Goal: Information Seeking & Learning: Learn about a topic

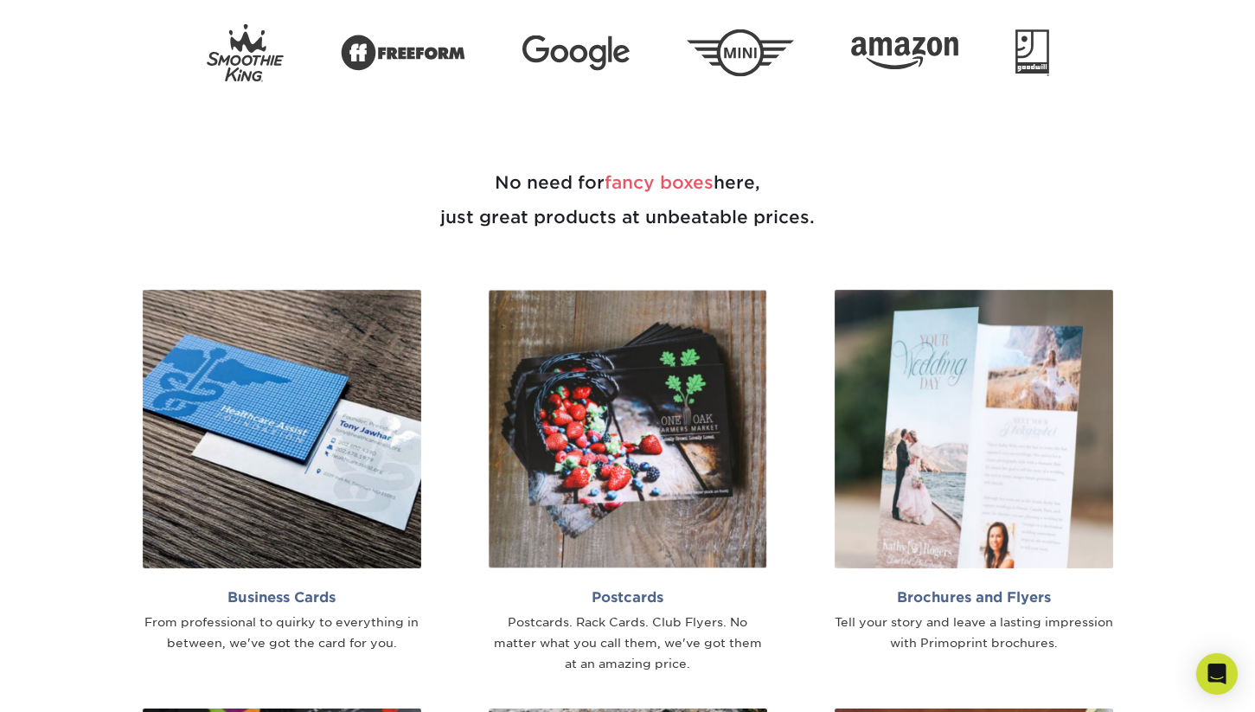
scroll to position [464, 0]
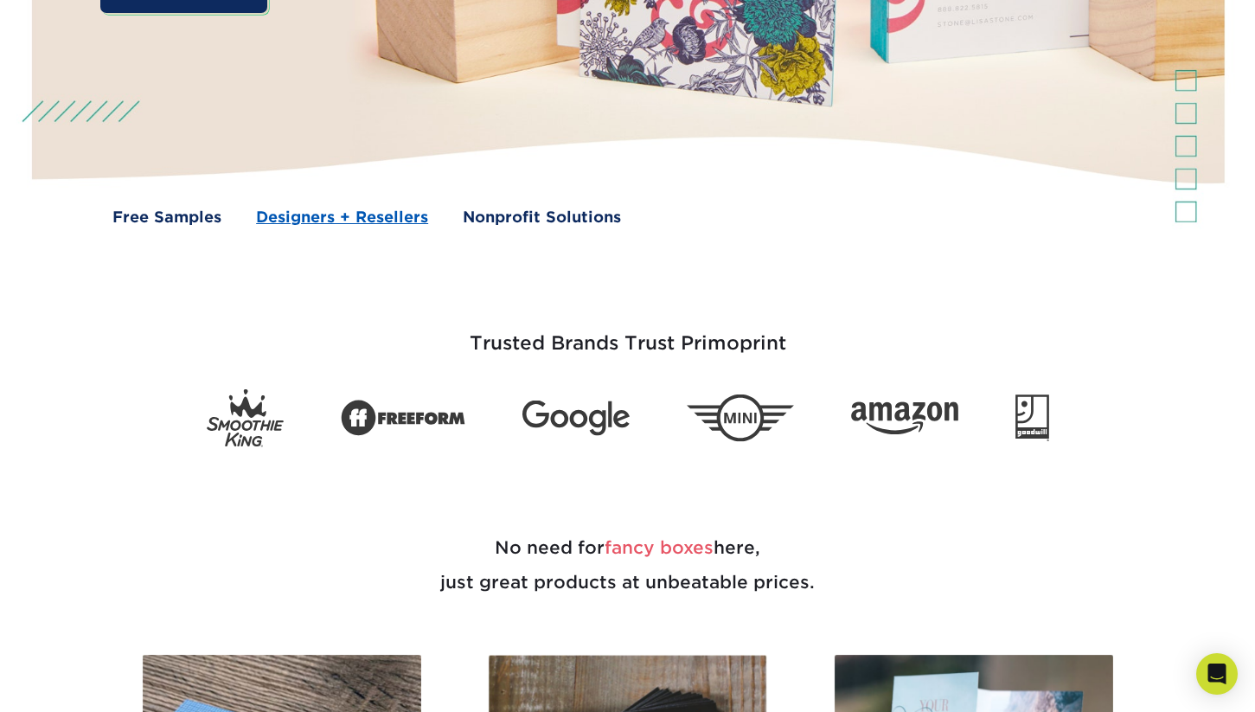
click at [362, 221] on link "Designers + Resellers" at bounding box center [342, 217] width 172 height 22
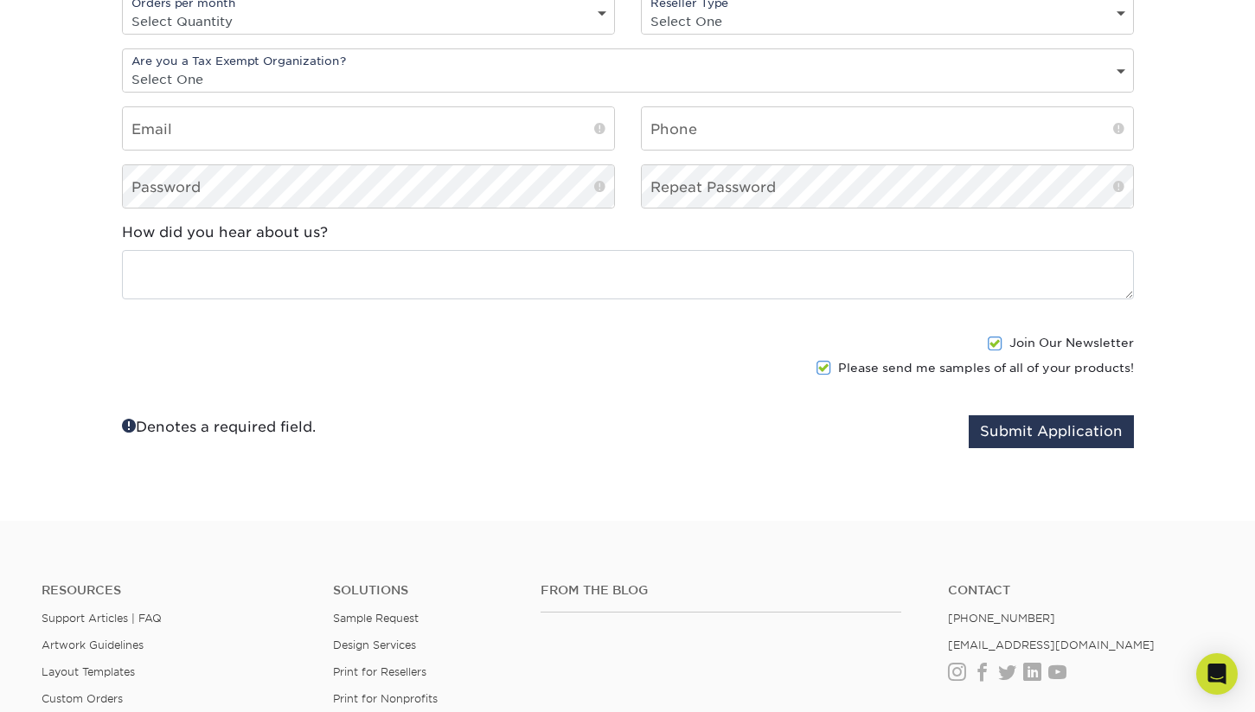
scroll to position [2066, 0]
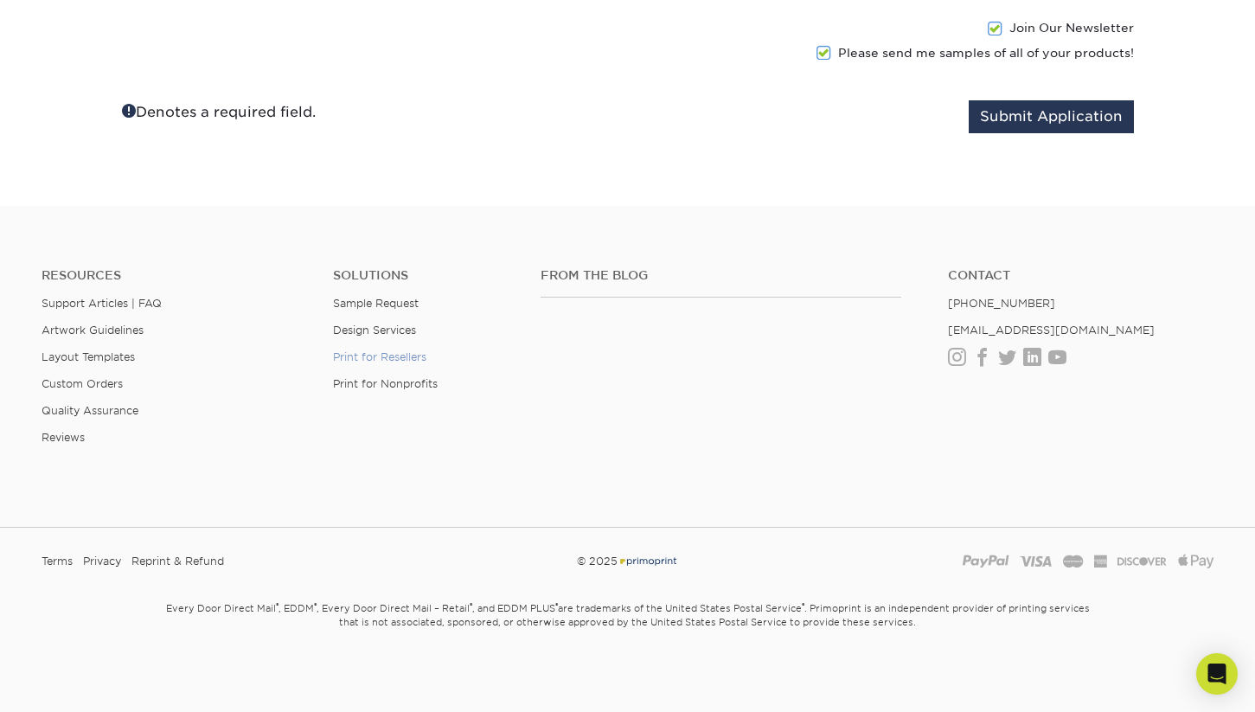
click at [406, 359] on link "Print for Resellers" at bounding box center [379, 356] width 93 height 13
